Goal: Connect with others: Connect with others

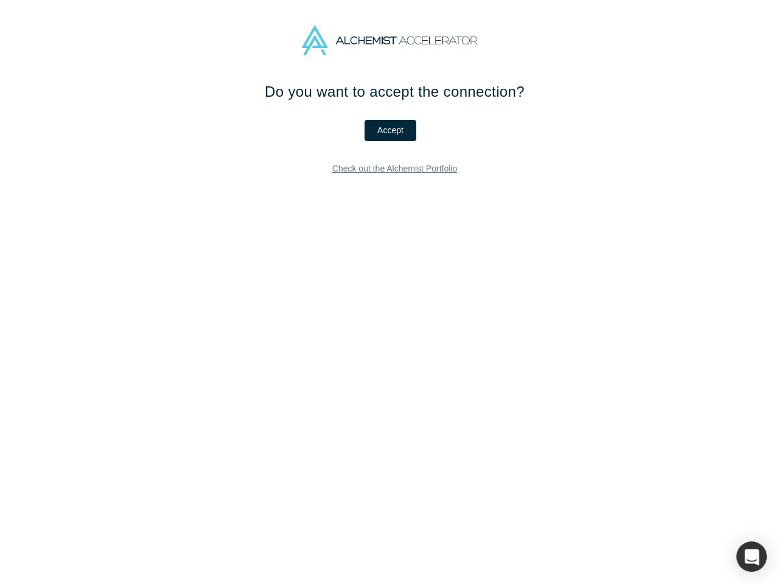
click at [389, 292] on div "Do you want to accept the connection? Accept Check out the Alchemist Portfolio" at bounding box center [394, 338] width 789 height 514
click at [385, 130] on button "Accept" at bounding box center [391, 130] width 52 height 21
click at [752, 557] on div "button" at bounding box center [751, 557] width 30 height 30
click at [389, 292] on div "Do you want to decline the connection? Decline Check out the Alchemist Portfolio" at bounding box center [394, 338] width 789 height 514
click at [385, 130] on button "Decline" at bounding box center [390, 130] width 54 height 21
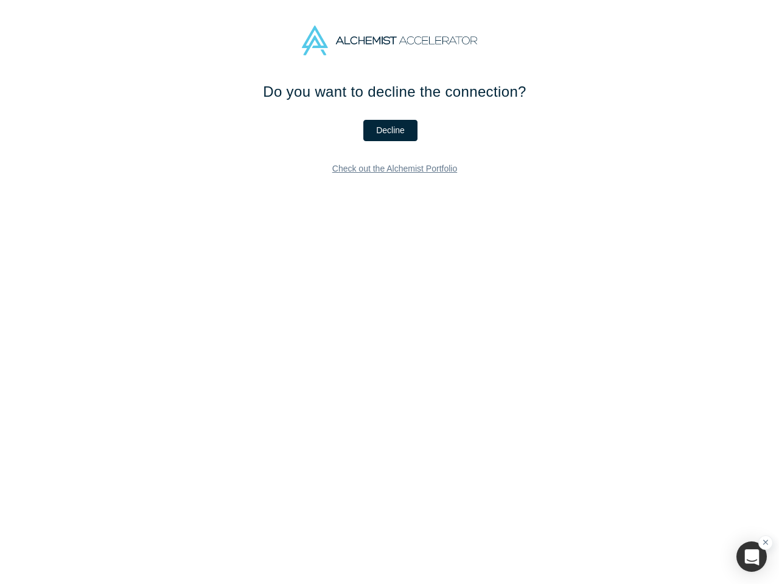
click at [752, 557] on div "button" at bounding box center [751, 557] width 30 height 30
click at [389, 292] on div "Do you want to accept the connection? Accept Check out the Alchemist Portfolio" at bounding box center [394, 338] width 789 height 514
click at [385, 130] on button "Accept" at bounding box center [391, 130] width 52 height 21
click at [752, 557] on div "button" at bounding box center [751, 557] width 30 height 30
